Goal: Navigation & Orientation: Find specific page/section

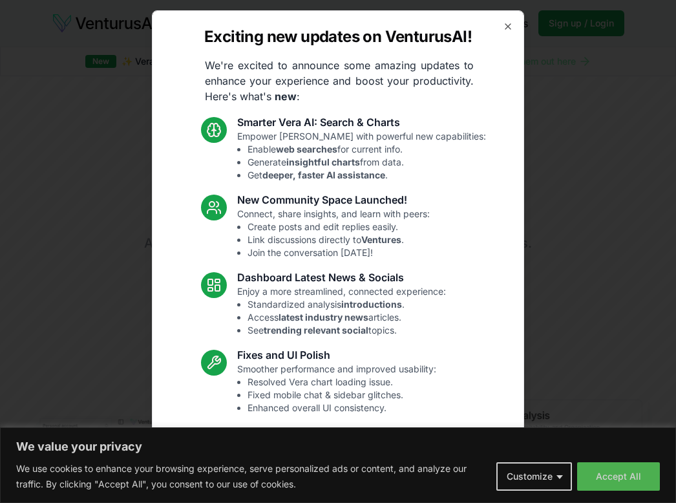
scroll to position [1245, 0]
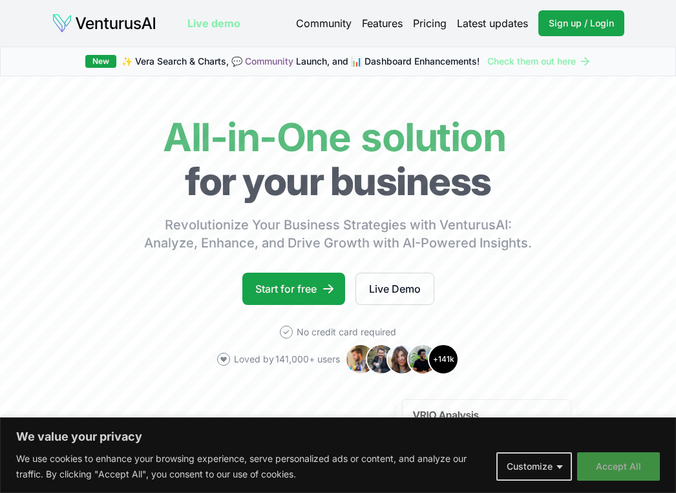
click at [632, 473] on button "Accept All" at bounding box center [618, 467] width 83 height 28
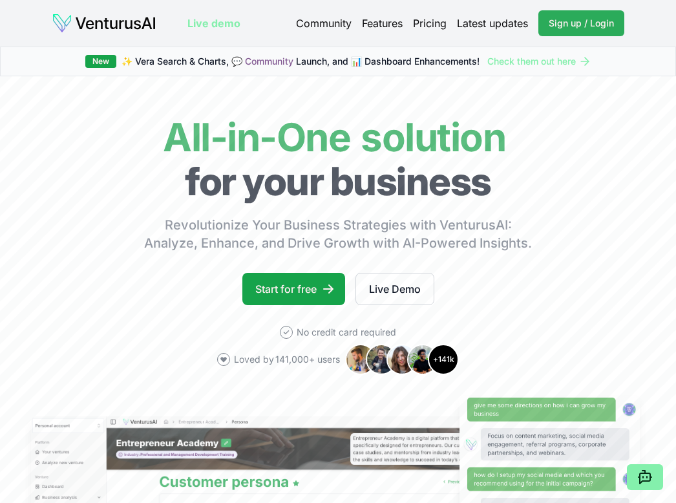
click at [598, 20] on span "Sign up / Login" at bounding box center [581, 23] width 65 height 13
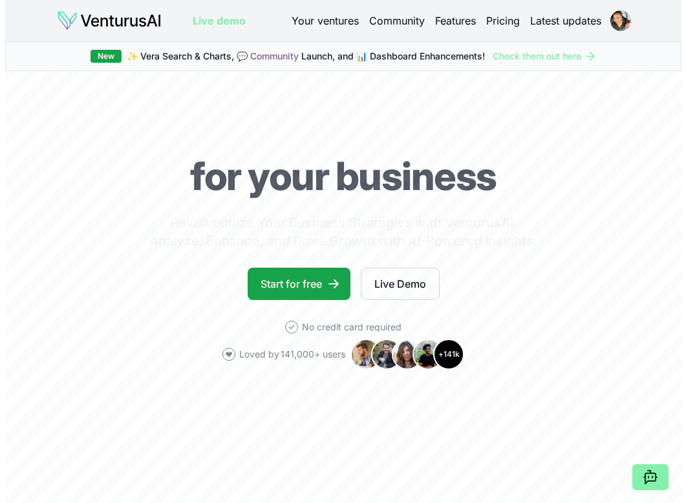
scroll to position [1245, 0]
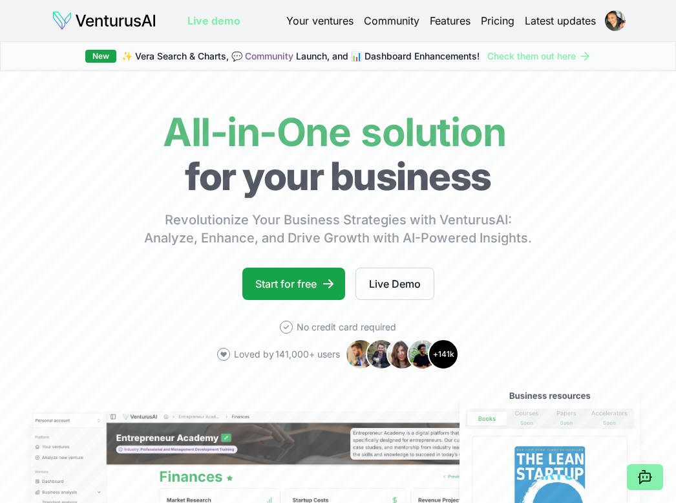
click at [504, 24] on link "Pricing" at bounding box center [498, 21] width 34 height 16
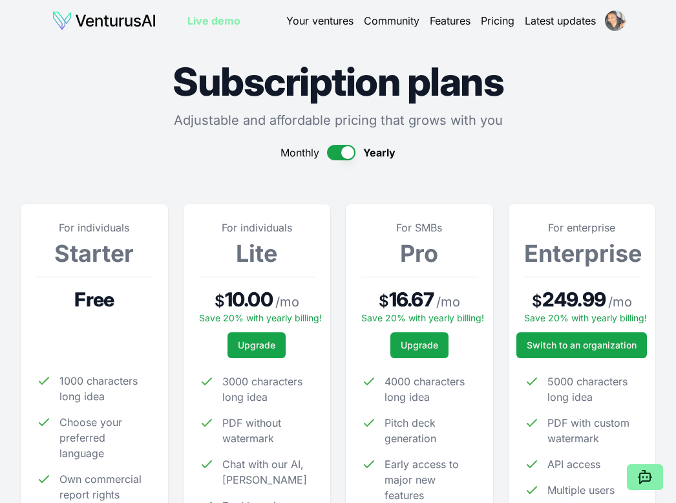
click at [612, 19] on html "We value your privacy We use cookies to enhance your browsing experience, serve…" at bounding box center [338, 251] width 676 height 503
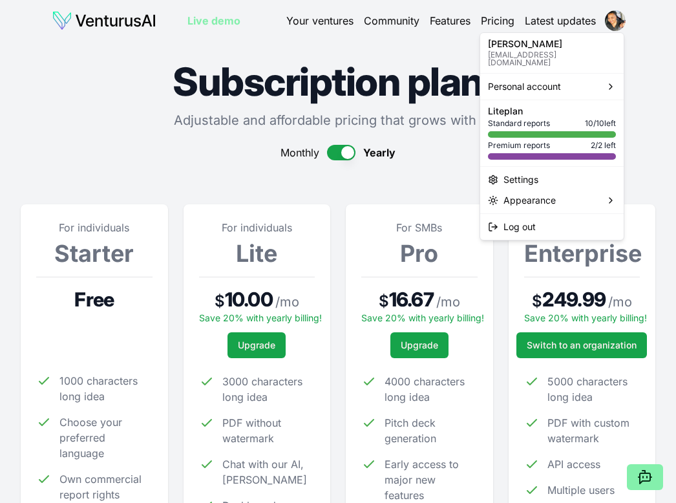
click at [138, 129] on html "We value your privacy We use cookies to enhance your browsing experience, serve…" at bounding box center [338, 251] width 676 height 503
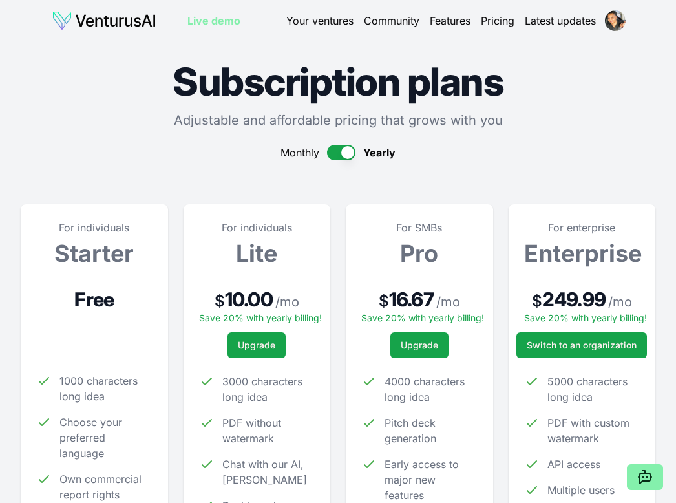
click at [330, 21] on link "Your ventures" at bounding box center [319, 21] width 67 height 16
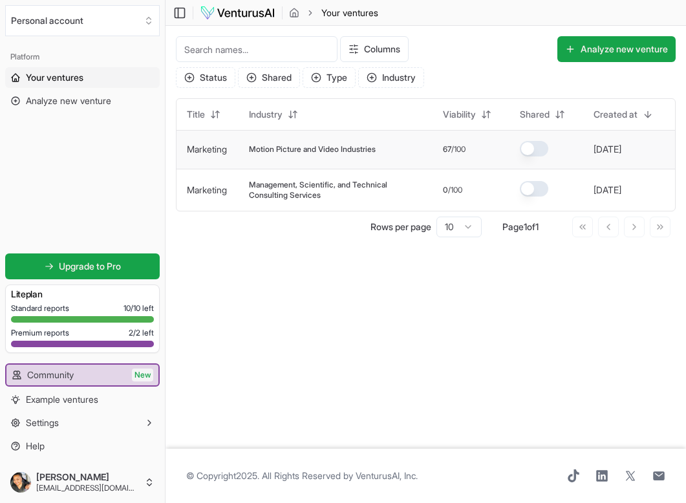
click at [537, 149] on button "button" at bounding box center [534, 149] width 28 height 16
click at [517, 145] on td at bounding box center [546, 149] width 74 height 39
click at [378, 160] on td "Motion Picture and Video Industries" at bounding box center [336, 149] width 194 height 39
click at [376, 150] on span "Motion Picture and Video Industries" at bounding box center [312, 149] width 127 height 10
